Goal: Task Accomplishment & Management: Use online tool/utility

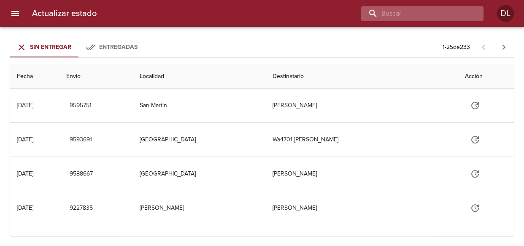
click at [423, 14] on input "buscar" at bounding box center [415, 13] width 108 height 15
type input "9554426"
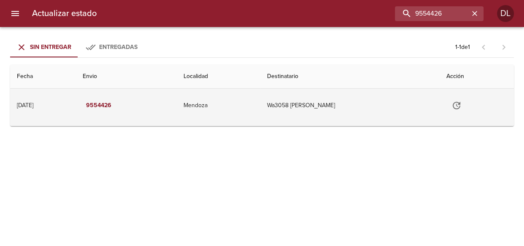
click at [464, 100] on button "Tabla de envíos del cliente" at bounding box center [457, 105] width 20 height 20
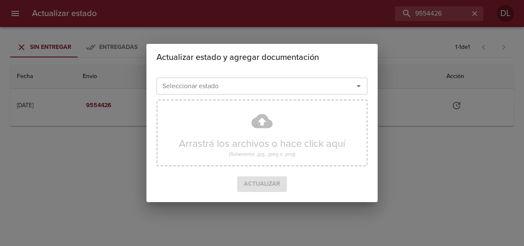
click at [358, 82] on icon "Abrir" at bounding box center [359, 86] width 10 height 10
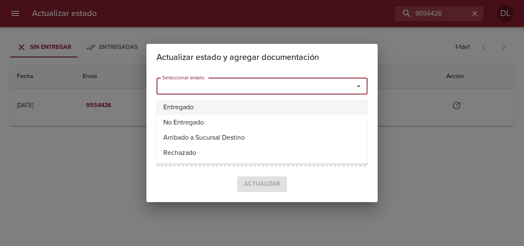
click at [329, 107] on li "Entregado" at bounding box center [262, 107] width 211 height 15
type input "Entregado"
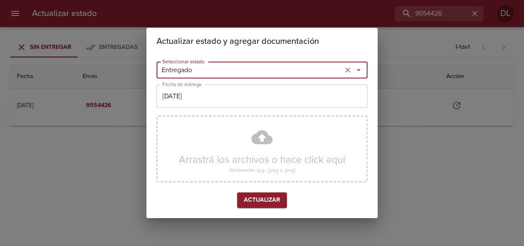
click at [259, 90] on input "[DATE]" at bounding box center [262, 96] width 211 height 24
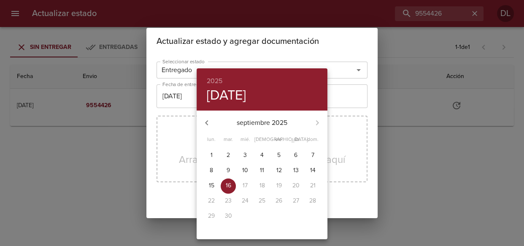
click at [211, 181] on button "15" at bounding box center [211, 186] width 15 height 15
type input "[DATE]"
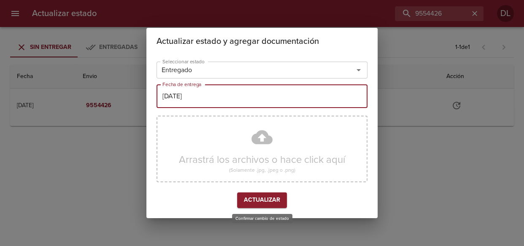
click at [274, 203] on span "Actualizar" at bounding box center [262, 200] width 36 height 11
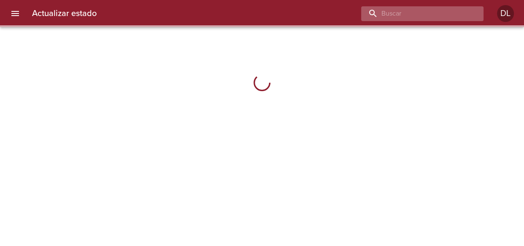
click at [424, 11] on input "buscar" at bounding box center [415, 13] width 108 height 15
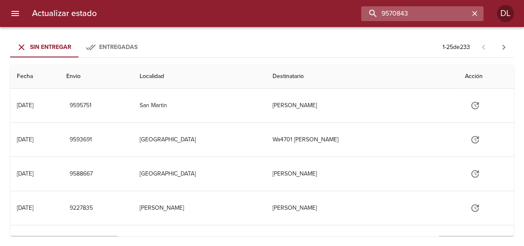
type input "9570843"
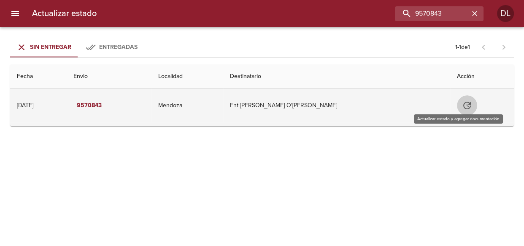
click at [457, 104] on button "Tabla de envíos del cliente" at bounding box center [467, 105] width 20 height 20
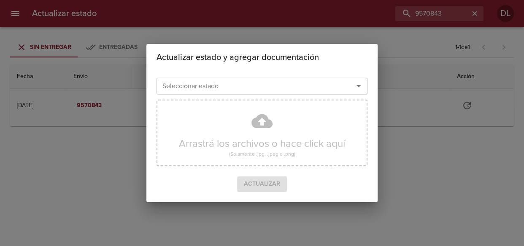
click at [361, 86] on icon "Abrir" at bounding box center [359, 86] width 10 height 10
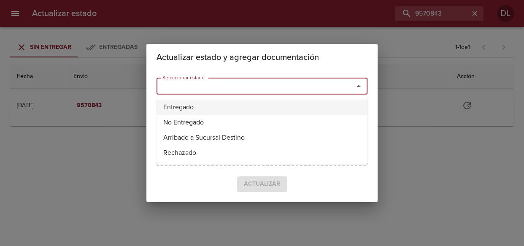
click at [346, 105] on li "Entregado" at bounding box center [262, 107] width 211 height 15
type input "Entregado"
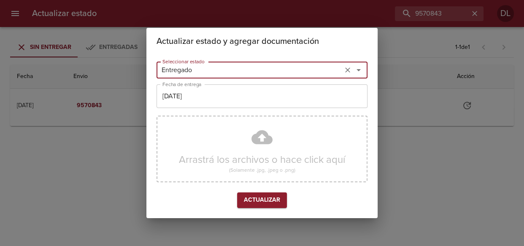
click at [285, 98] on input "[DATE]" at bounding box center [262, 96] width 211 height 24
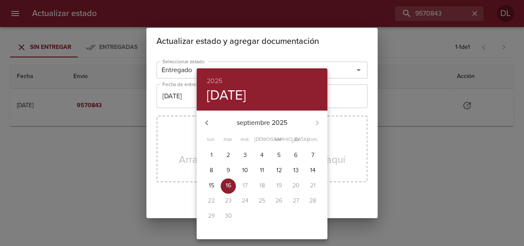
click at [211, 188] on p "15" at bounding box center [211, 185] width 5 height 8
type input "[DATE]"
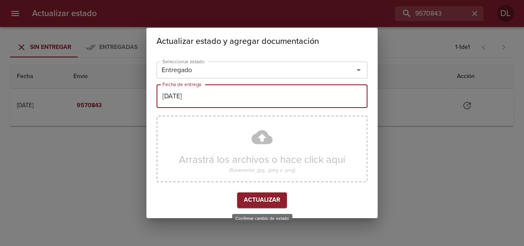
click at [252, 198] on span "Actualizar" at bounding box center [262, 200] width 36 height 11
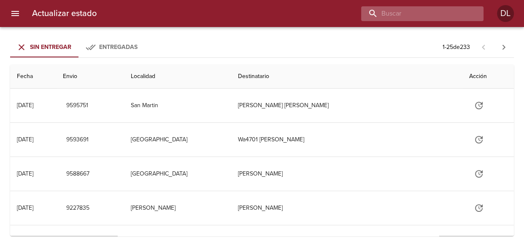
click at [423, 12] on input "buscar" at bounding box center [415, 13] width 108 height 15
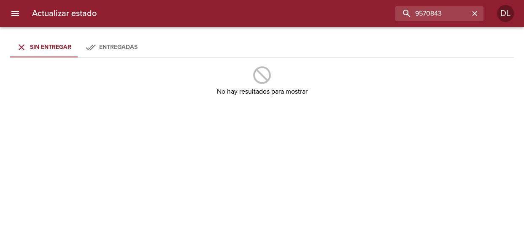
click at [120, 50] on div "Entregadas" at bounding box center [118, 47] width 38 height 11
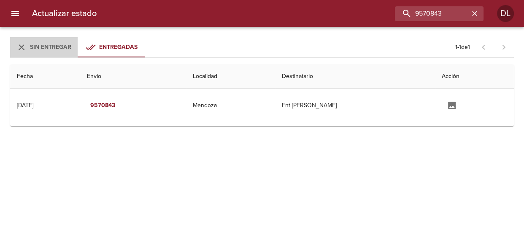
click at [45, 46] on span "Sin Entregar" at bounding box center [50, 46] width 41 height 7
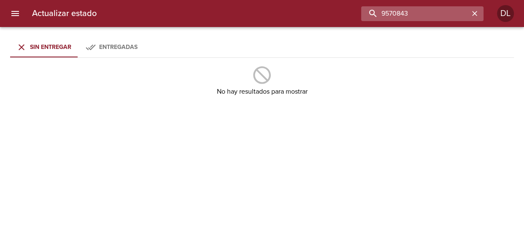
click at [452, 11] on input "9570843" at bounding box center [415, 13] width 108 height 15
type input "9570852"
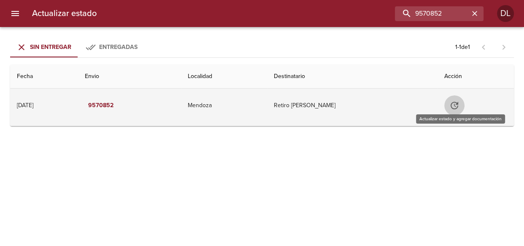
click at [458, 102] on icon "Tabla de envíos del cliente" at bounding box center [455, 106] width 8 height 8
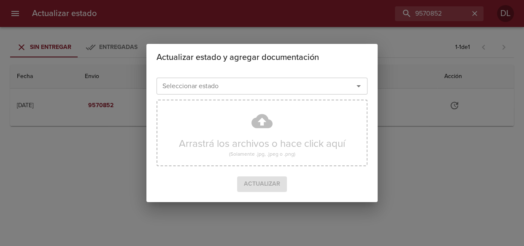
click at [355, 88] on icon "Abrir" at bounding box center [359, 86] width 10 height 10
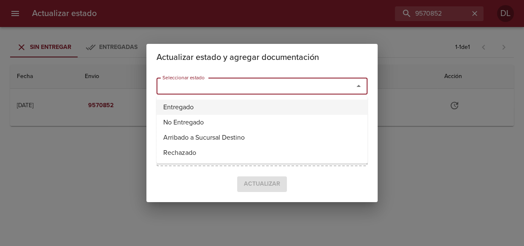
click at [271, 107] on li "Entregado" at bounding box center [262, 107] width 211 height 15
type input "Entregado"
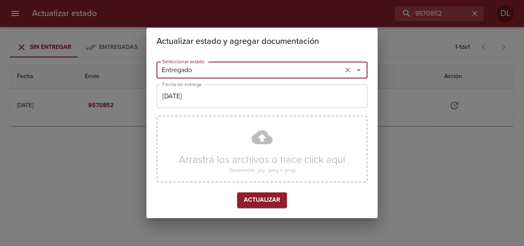
click at [227, 96] on input "[DATE]" at bounding box center [262, 96] width 211 height 24
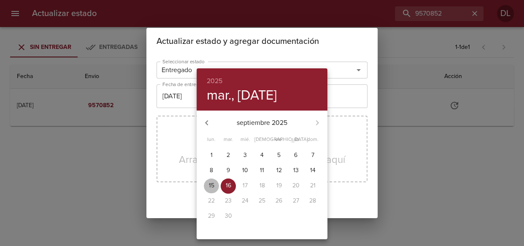
click at [215, 181] on span "15" at bounding box center [211, 185] width 15 height 8
type input "[DATE]"
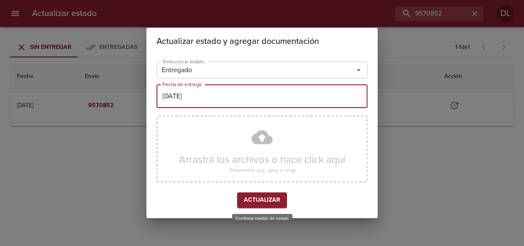
click at [266, 199] on span "Actualizar" at bounding box center [262, 200] width 36 height 11
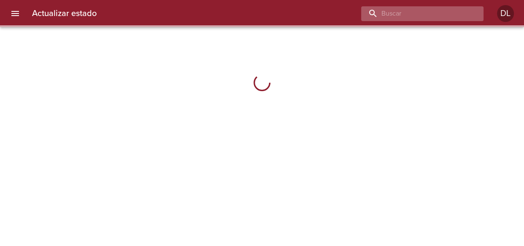
click at [425, 12] on input "buscar" at bounding box center [415, 13] width 108 height 15
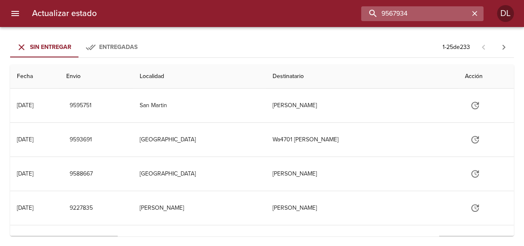
type input "9567934"
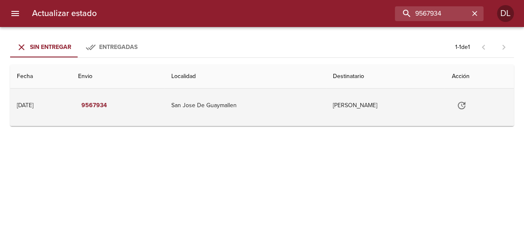
click at [467, 106] on icon "Tabla de envíos del cliente" at bounding box center [462, 105] width 10 height 10
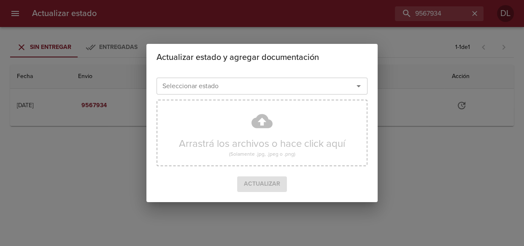
click at [358, 87] on icon "Abrir" at bounding box center [359, 86] width 10 height 10
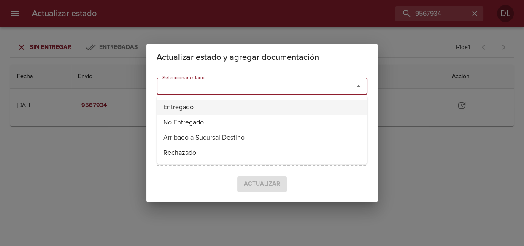
click at [323, 108] on li "Entregado" at bounding box center [262, 107] width 211 height 15
type input "Entregado"
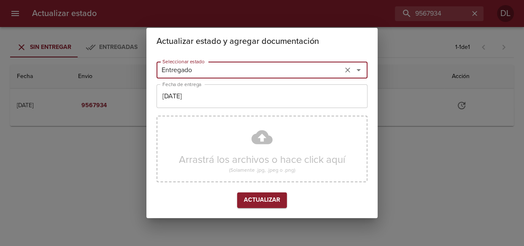
click at [302, 102] on input "[DATE]" at bounding box center [262, 96] width 211 height 24
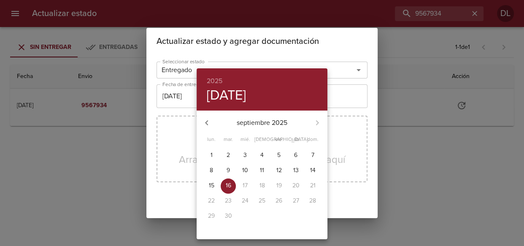
click at [211, 186] on p "15" at bounding box center [211, 185] width 5 height 8
type input "[DATE]"
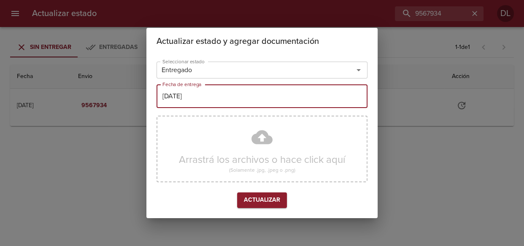
click at [265, 199] on span "Actualizar" at bounding box center [262, 200] width 36 height 11
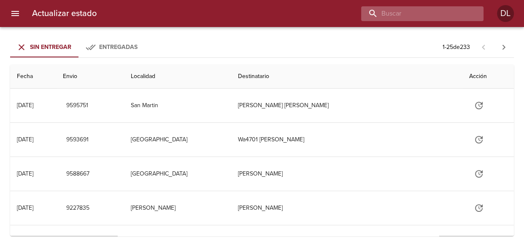
click at [420, 13] on input "buscar" at bounding box center [415, 13] width 108 height 15
type input "9560284"
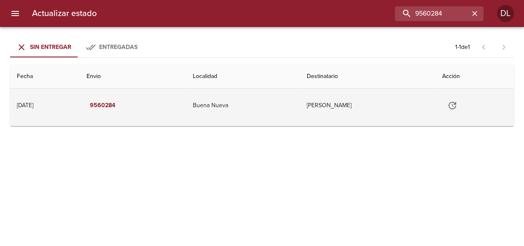
click at [452, 104] on icon "Tabla de envíos del cliente" at bounding box center [452, 105] width 10 height 10
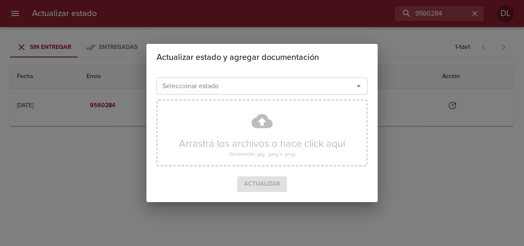
click at [362, 85] on icon "Abrir" at bounding box center [359, 86] width 10 height 10
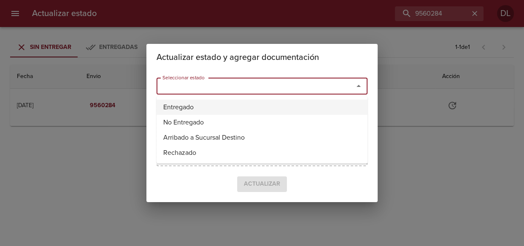
click at [342, 111] on li "Entregado" at bounding box center [262, 107] width 211 height 15
type input "Entregado"
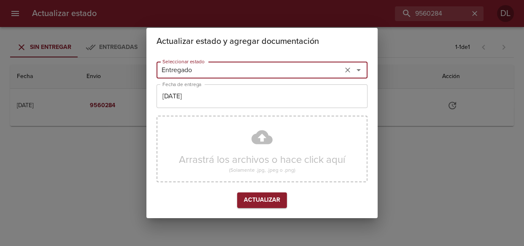
click at [249, 100] on input "[DATE]" at bounding box center [262, 96] width 211 height 24
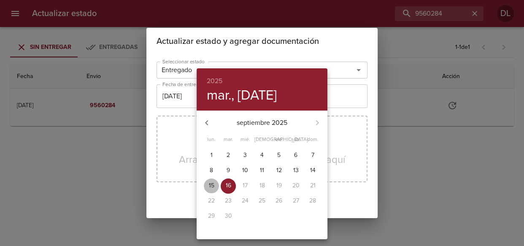
click at [217, 184] on span "15" at bounding box center [211, 185] width 15 height 8
type input "[DATE]"
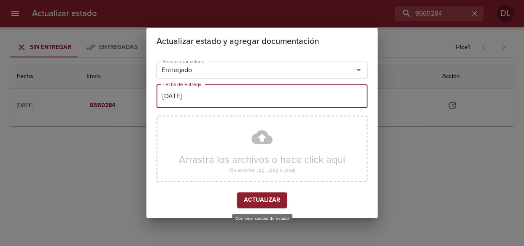
click at [278, 198] on span "Actualizar" at bounding box center [262, 200] width 36 height 11
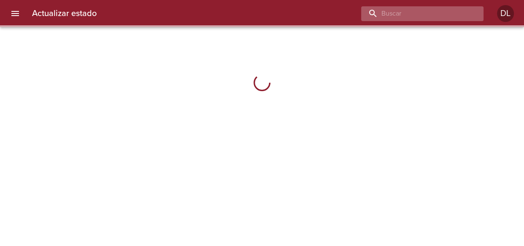
click at [429, 13] on input "buscar" at bounding box center [415, 13] width 108 height 15
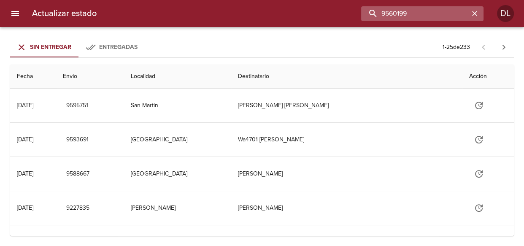
type input "9560199"
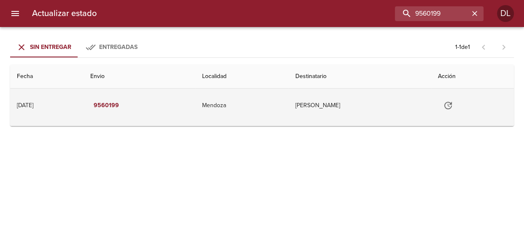
click at [452, 104] on icon "Tabla de envíos del cliente" at bounding box center [448, 106] width 8 height 8
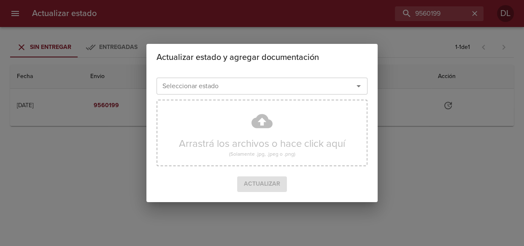
click at [363, 89] on icon "Abrir" at bounding box center [359, 86] width 10 height 10
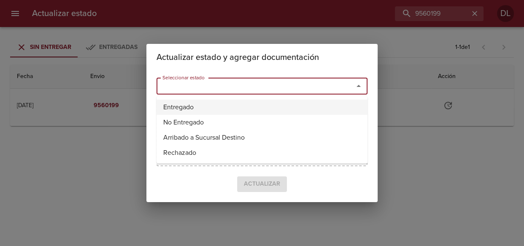
click at [331, 111] on li "Entregado" at bounding box center [262, 107] width 211 height 15
type input "Entregado"
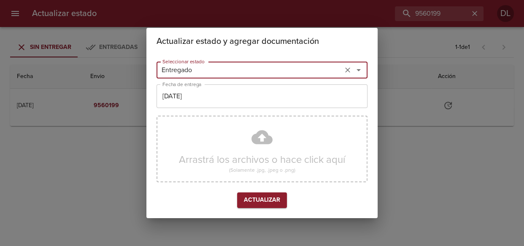
drag, startPoint x: 249, startPoint y: 110, endPoint x: 266, endPoint y: 103, distance: 18.3
click at [250, 108] on div "Seleccionar estado Entregado Seleccionar estado Fecha de entrega 16/09/2025 Fec…" at bounding box center [262, 136] width 211 height 157
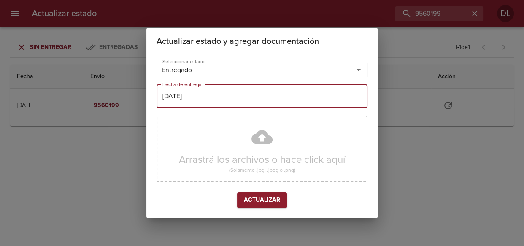
click at [290, 92] on input "[DATE]" at bounding box center [262, 96] width 211 height 24
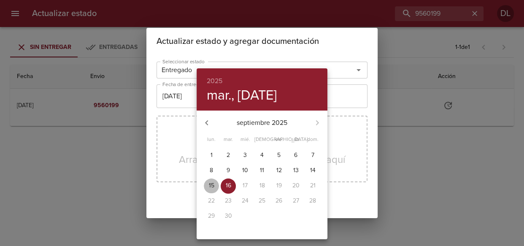
drag, startPoint x: 210, startPoint y: 185, endPoint x: 224, endPoint y: 186, distance: 14.0
click at [211, 185] on p "15" at bounding box center [211, 185] width 5 height 8
type input "[DATE]"
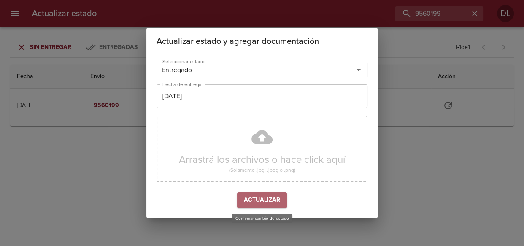
click at [270, 196] on span "Actualizar" at bounding box center [262, 200] width 36 height 11
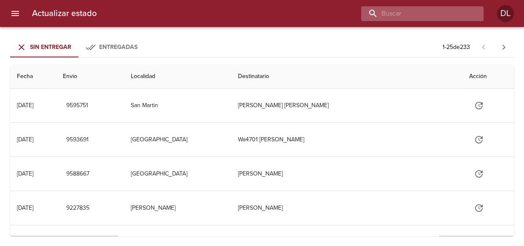
click at [415, 15] on input "buscar" at bounding box center [415, 13] width 108 height 15
type input "9583375"
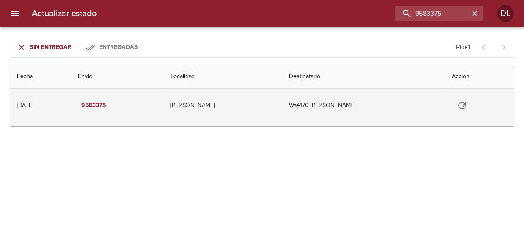
click at [464, 105] on icon "Tabla de envíos del cliente" at bounding box center [462, 105] width 10 height 10
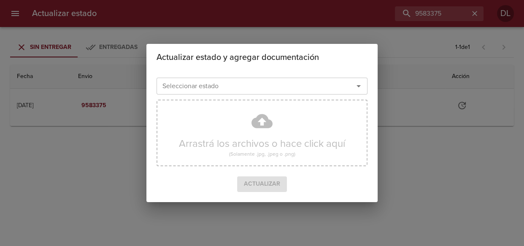
click at [364, 84] on div "Seleccionar estado" at bounding box center [262, 86] width 211 height 17
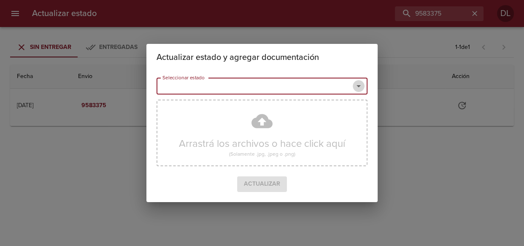
click at [355, 86] on icon "Abrir" at bounding box center [359, 86] width 10 height 10
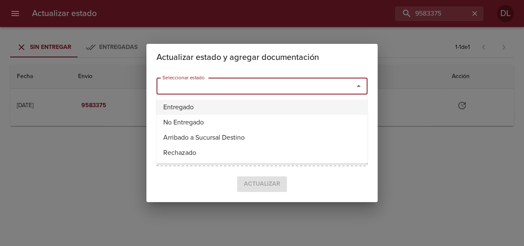
click at [314, 113] on li "Entregado" at bounding box center [262, 107] width 211 height 15
type input "Entregado"
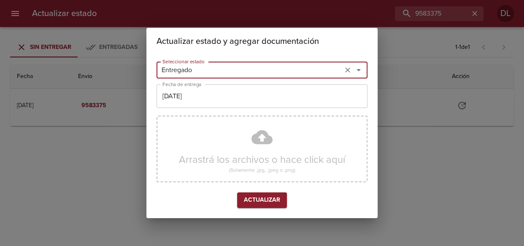
click at [307, 102] on input "[DATE]" at bounding box center [262, 96] width 211 height 24
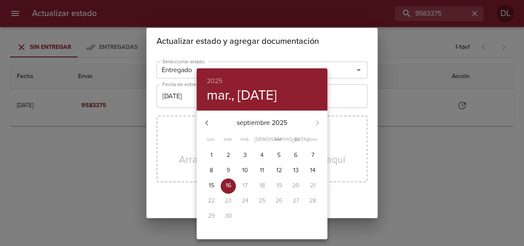
click at [214, 185] on span "15" at bounding box center [211, 185] width 15 height 8
type input "[DATE]"
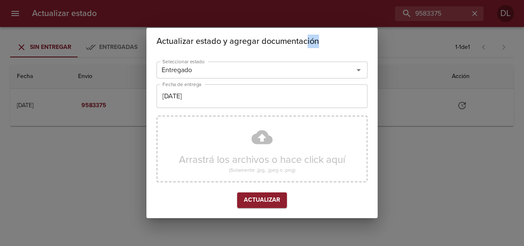
drag, startPoint x: 307, startPoint y: 35, endPoint x: 379, endPoint y: 38, distance: 72.2
click at [394, 39] on div "Actualizar estado y agregar documentación Seleccionar estado Entregado Seleccio…" at bounding box center [262, 123] width 524 height 246
click at [262, 199] on span "Actualizar" at bounding box center [262, 200] width 36 height 11
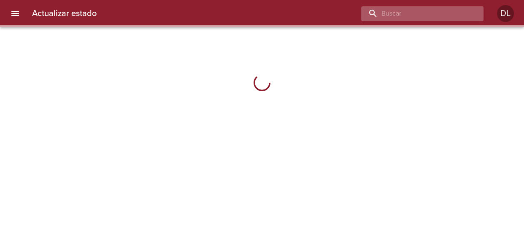
click at [432, 14] on input "buscar" at bounding box center [415, 13] width 108 height 15
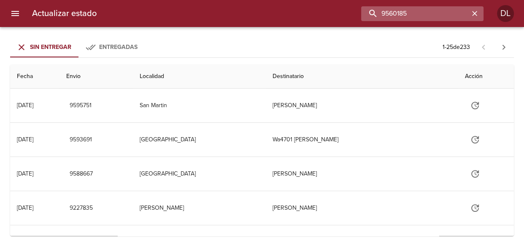
type input "9560185"
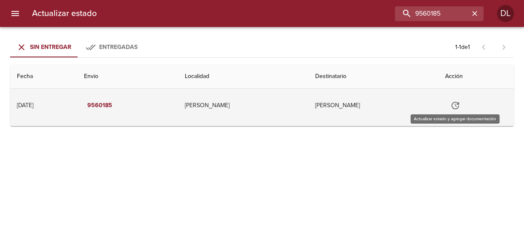
click at [456, 106] on icon "Tabla de envíos del cliente" at bounding box center [455, 105] width 10 height 10
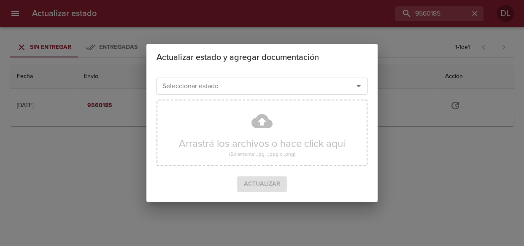
click at [360, 89] on icon "Abrir" at bounding box center [359, 86] width 10 height 10
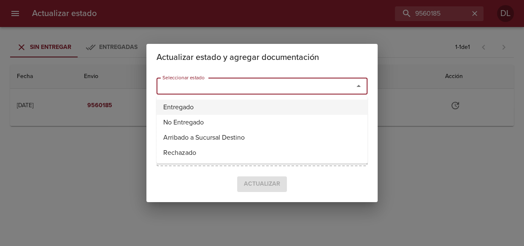
click at [344, 102] on li "Entregado" at bounding box center [262, 107] width 211 height 15
type input "Entregado"
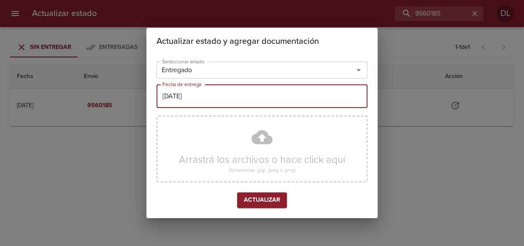
click at [292, 94] on input "[DATE]" at bounding box center [262, 96] width 211 height 24
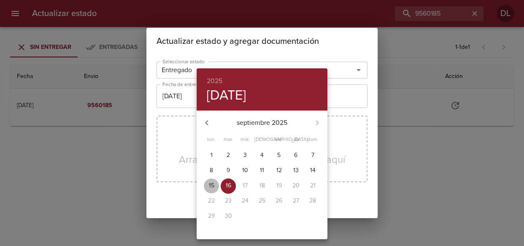
click at [207, 187] on span "15" at bounding box center [211, 185] width 15 height 8
type input "[DATE]"
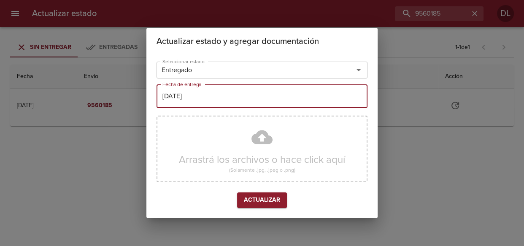
click at [260, 202] on span "Actualizar" at bounding box center [262, 200] width 36 height 11
